Goal: Information Seeking & Learning: Learn about a topic

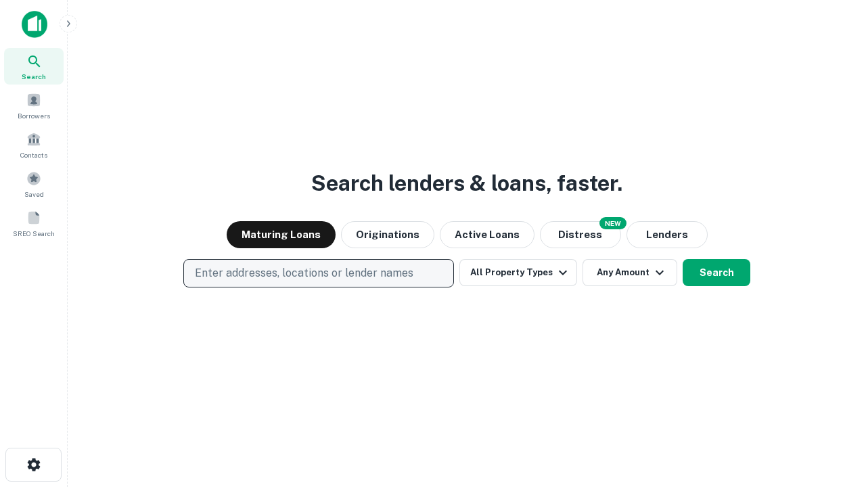
click at [318, 273] on p "Enter addresses, locations or lender names" at bounding box center [304, 273] width 218 height 16
type input "**********"
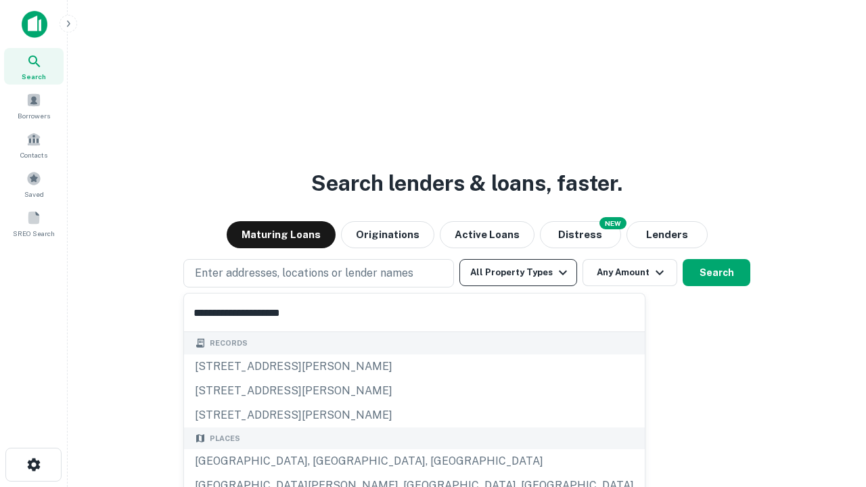
click at [323, 461] on div "[GEOGRAPHIC_DATA], [GEOGRAPHIC_DATA], [GEOGRAPHIC_DATA]" at bounding box center [414, 461] width 461 height 24
click at [518, 273] on button "All Property Types" at bounding box center [518, 272] width 118 height 27
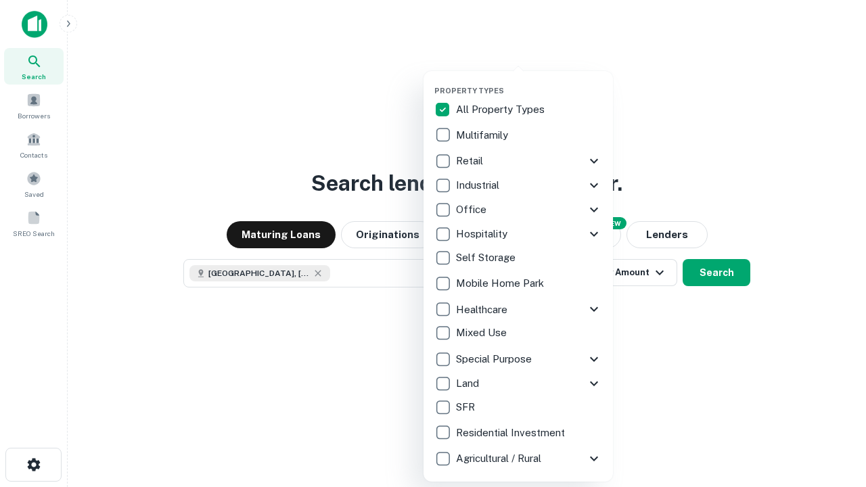
click at [529, 82] on button "button" at bounding box center [528, 82] width 189 height 1
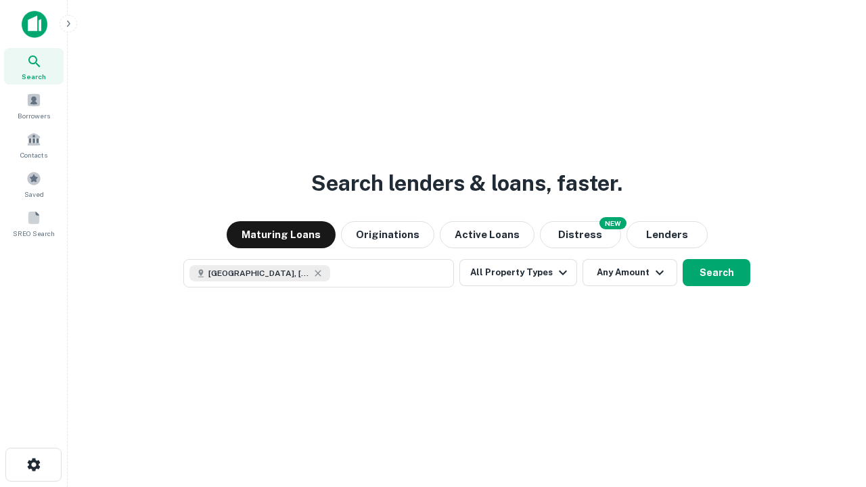
scroll to position [22, 0]
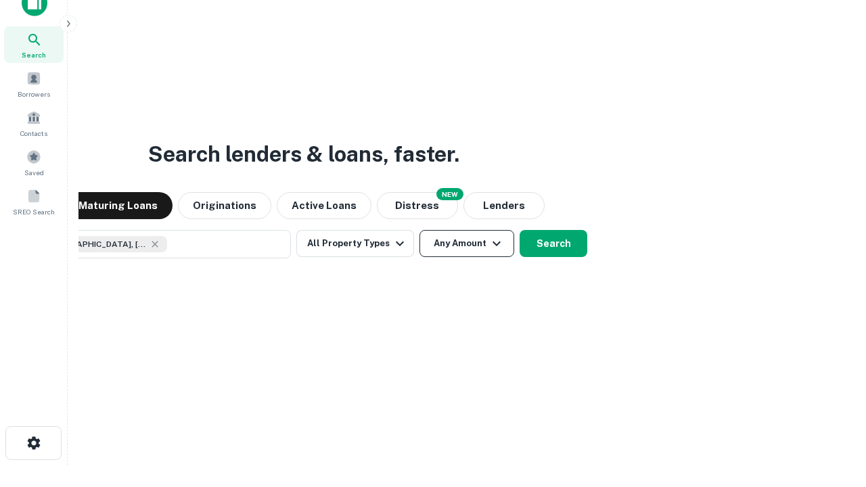
click at [419, 230] on button "Any Amount" at bounding box center [466, 243] width 95 height 27
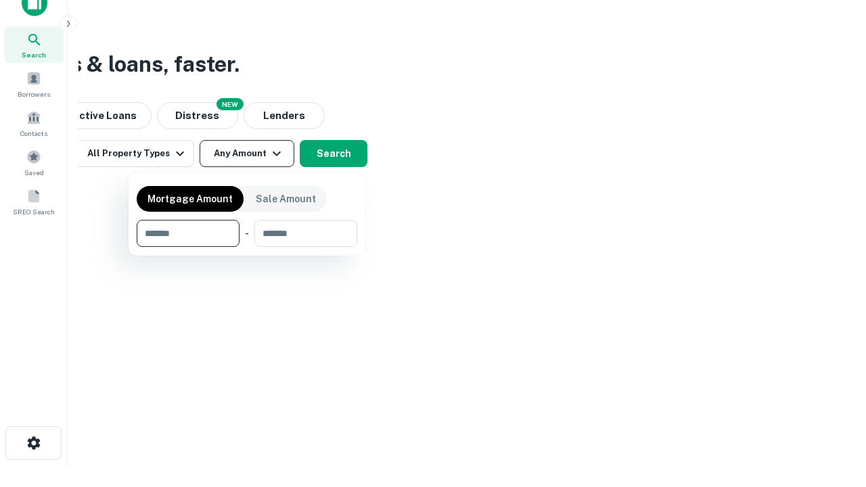
type input "*******"
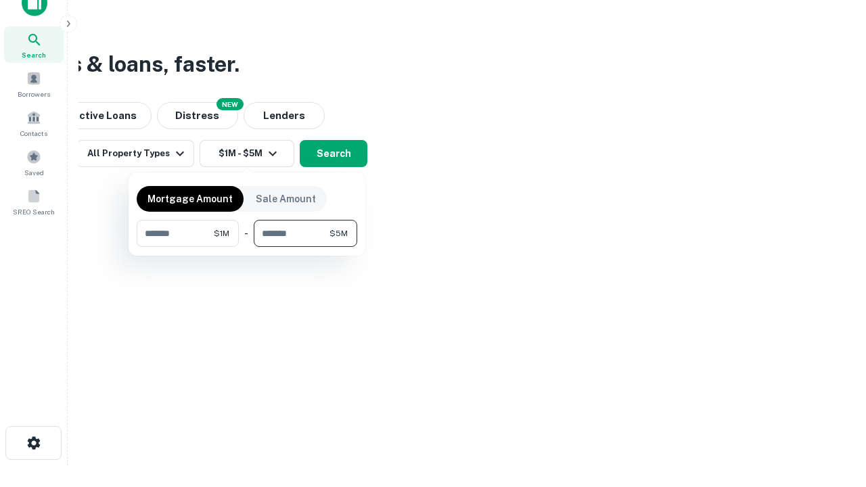
type input "*******"
click at [247, 247] on button "button" at bounding box center [247, 247] width 220 height 1
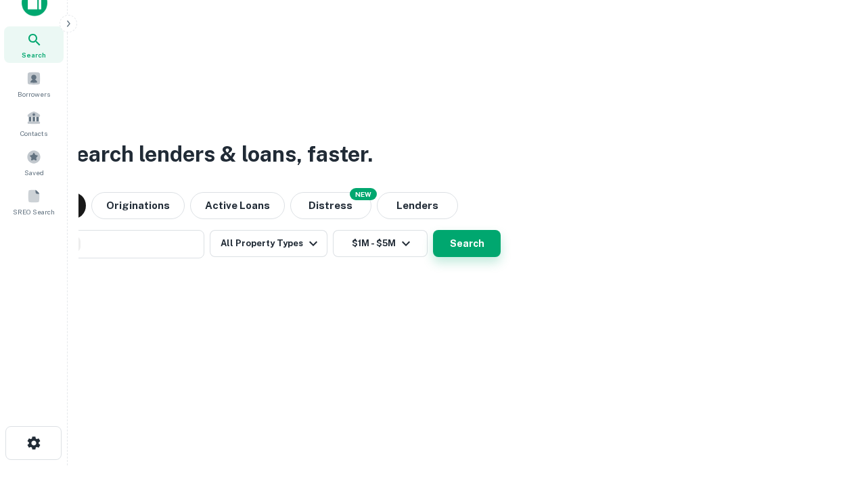
click at [433, 230] on button "Search" at bounding box center [467, 243] width 68 height 27
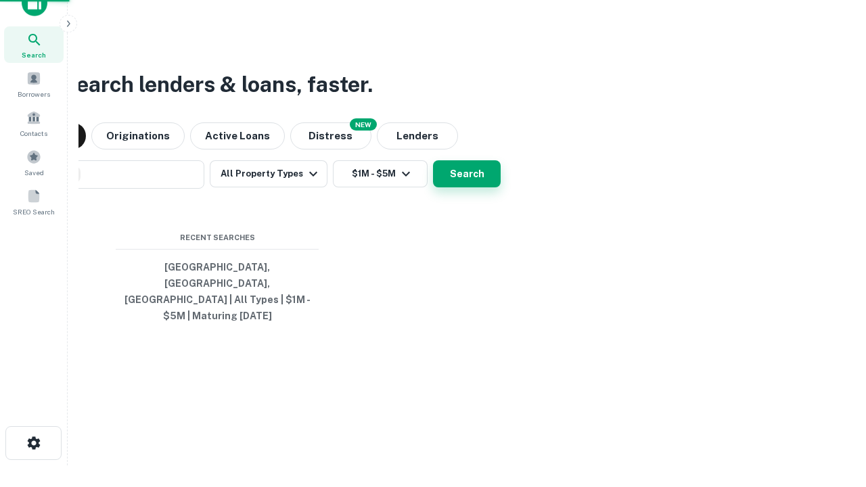
scroll to position [44, 383]
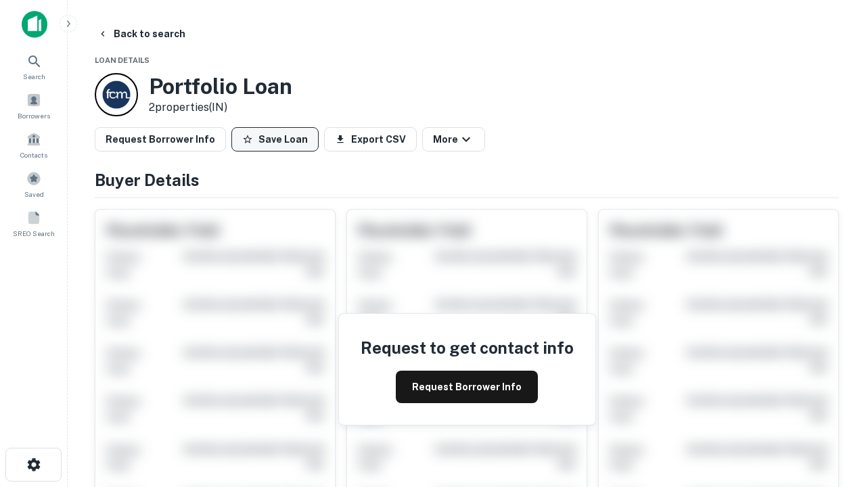
click at [275, 139] on button "Save Loan" at bounding box center [274, 139] width 87 height 24
click at [278, 139] on button "Save Loan" at bounding box center [274, 139] width 87 height 24
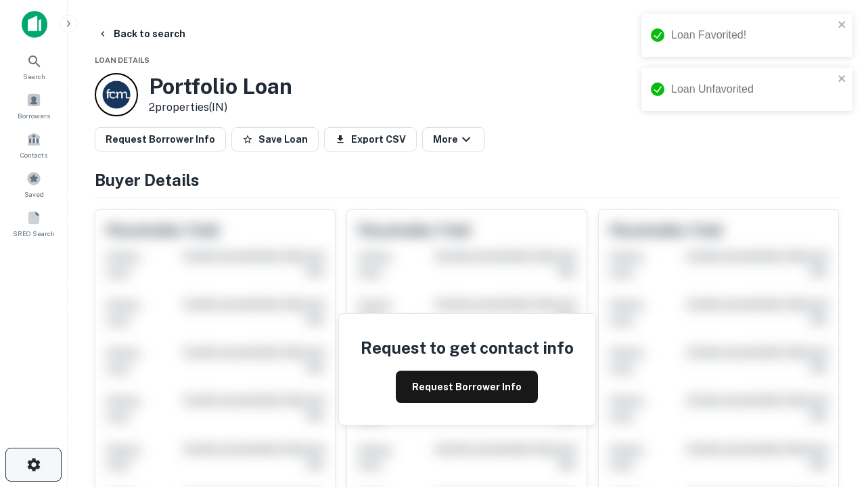
click at [33, 465] on icon "button" at bounding box center [34, 465] width 16 height 16
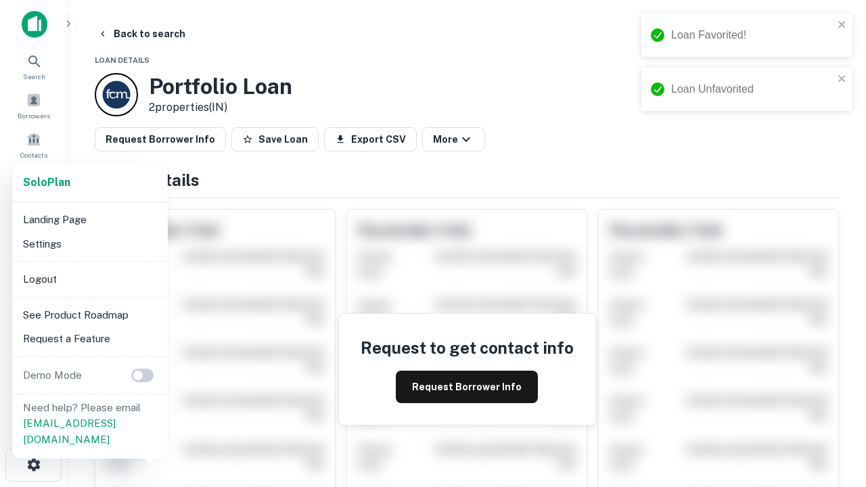
click at [89, 279] on li "Logout" at bounding box center [90, 279] width 145 height 24
